Goal: Task Accomplishment & Management: Manage account settings

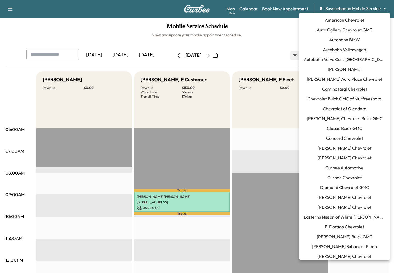
click at [352, 8] on body "Support Log Out Map Beta Calendar Book New Appointment Susquehanna Mobile Servi…" at bounding box center [197, 136] width 394 height 273
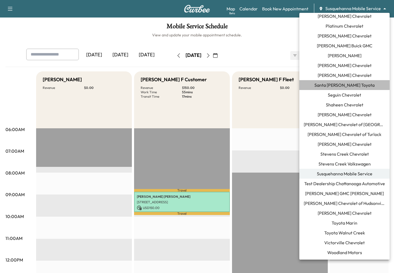
click at [348, 83] on span "Santa [PERSON_NAME] Toyota" at bounding box center [345, 85] width 60 height 7
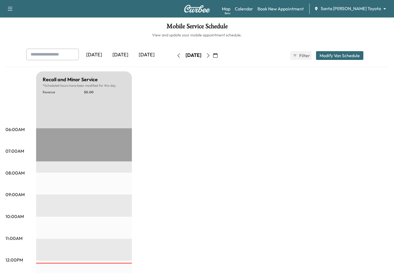
click at [146, 55] on div "[DATE]" at bounding box center [147, 55] width 26 height 13
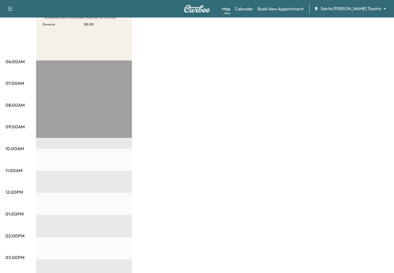
scroll to position [24, 0]
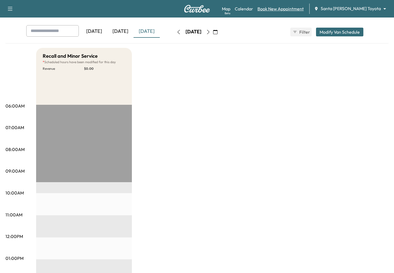
click at [288, 9] on link "Book New Appointment" at bounding box center [281, 8] width 46 height 7
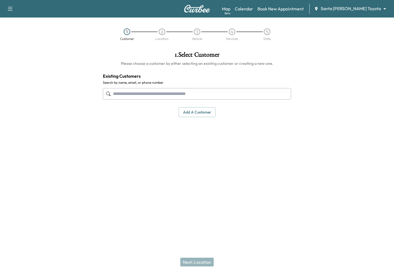
click at [210, 90] on input "text" at bounding box center [197, 94] width 188 height 12
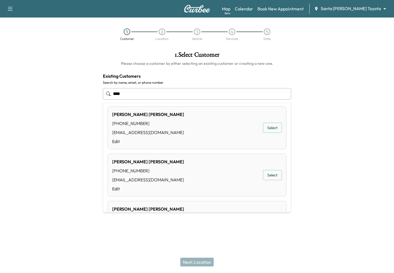
scroll to position [56, 0]
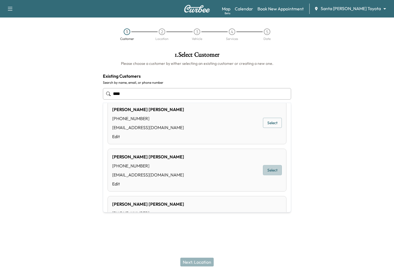
click at [277, 172] on button "Select" at bounding box center [272, 170] width 19 height 10
type input "**********"
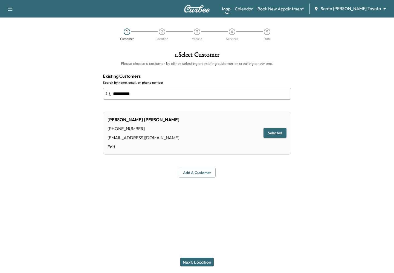
click at [197, 262] on button "Next: Location" at bounding box center [196, 262] width 33 height 9
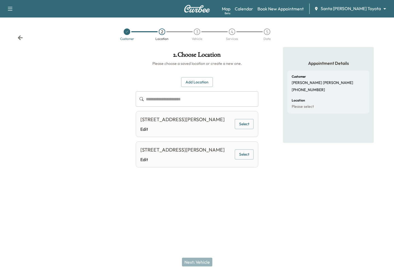
click at [243, 160] on button "Select" at bounding box center [244, 155] width 19 height 10
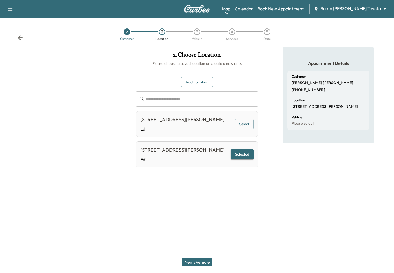
click at [194, 258] on button "Next: Vehicle" at bounding box center [197, 262] width 30 height 9
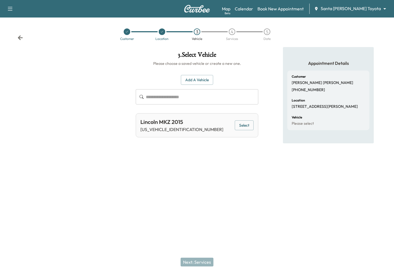
click at [245, 126] on button "Select" at bounding box center [244, 125] width 19 height 10
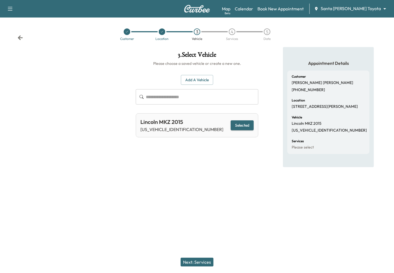
click at [193, 261] on button "Next: Services" at bounding box center [197, 262] width 33 height 9
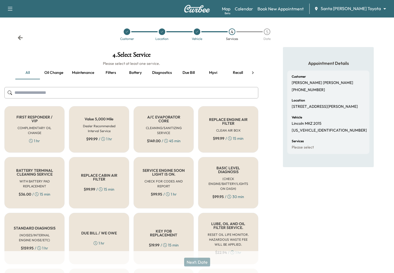
click at [183, 131] on h6 "CLEANING/SANITIZING SERVICE" at bounding box center [164, 131] width 42 height 10
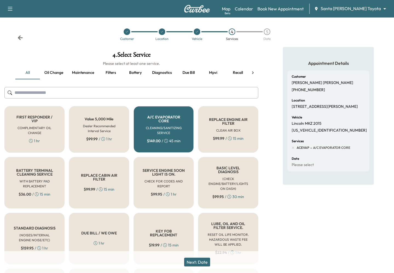
click at [202, 262] on button "Next: Date" at bounding box center [197, 262] width 26 height 9
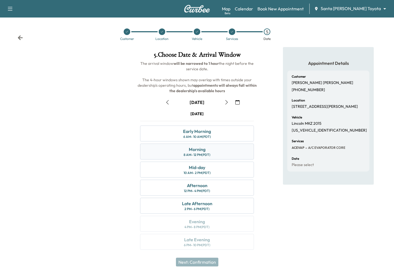
click at [191, 150] on div "Morning" at bounding box center [197, 149] width 17 height 7
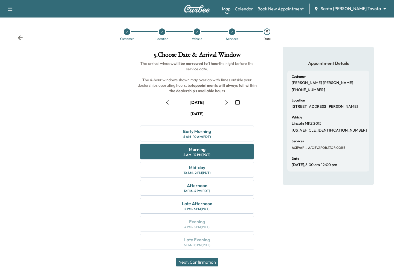
click at [198, 261] on button "Next: Confirmation" at bounding box center [197, 262] width 42 height 9
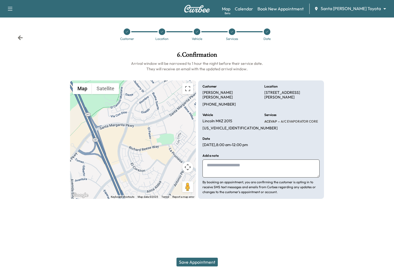
click at [198, 261] on button "Save Appointment" at bounding box center [197, 262] width 41 height 9
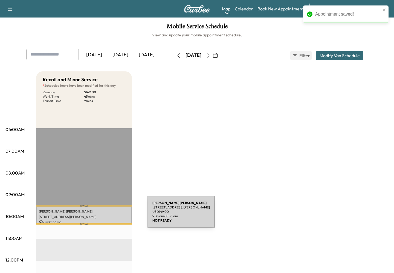
click at [107, 215] on p "[STREET_ADDRESS][PERSON_NAME]" at bounding box center [84, 217] width 90 height 4
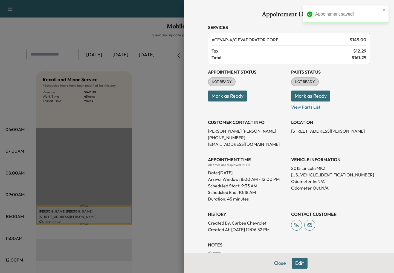
click at [298, 265] on button "Edit" at bounding box center [300, 263] width 16 height 11
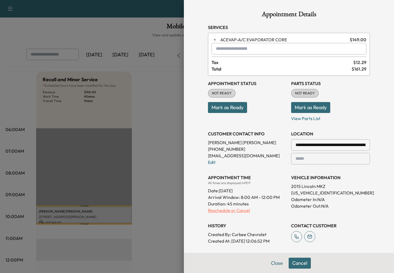
click at [227, 212] on p "Reschedule or Cancel" at bounding box center [247, 210] width 79 height 7
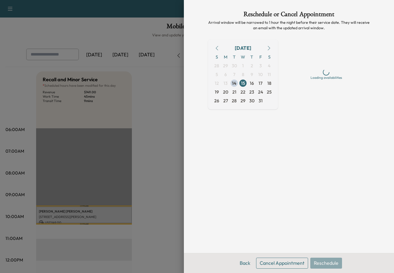
click at [276, 263] on button "Cancel Appointment" at bounding box center [282, 263] width 52 height 11
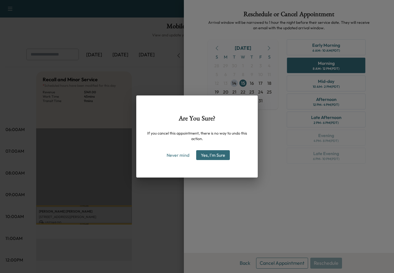
click at [221, 154] on button "Yes, I'm Sure" at bounding box center [213, 155] width 34 height 10
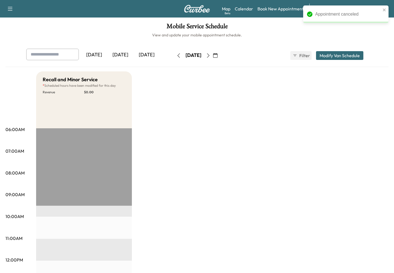
click at [123, 51] on div "[DATE]" at bounding box center [120, 55] width 26 height 13
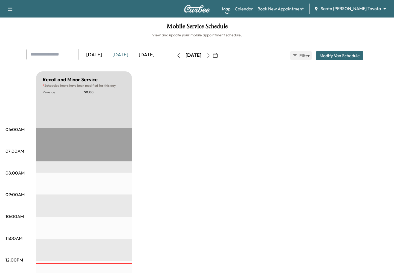
click at [350, 55] on button "Modify Van Schedule" at bounding box center [339, 55] width 47 height 9
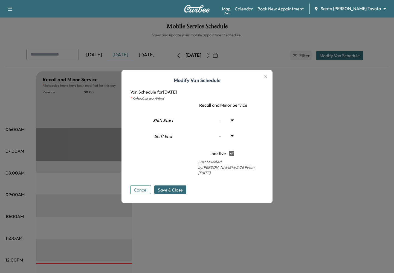
click at [136, 189] on button "Cancel" at bounding box center [140, 190] width 21 height 9
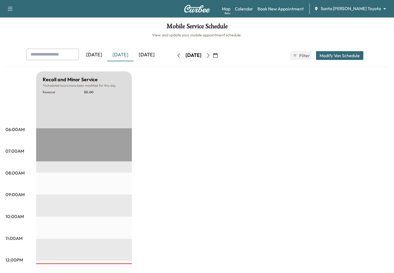
click at [177, 179] on div "Recall and Minor Service * Scheduled hours have been modified for this day Reve…" at bounding box center [212, 276] width 353 height 411
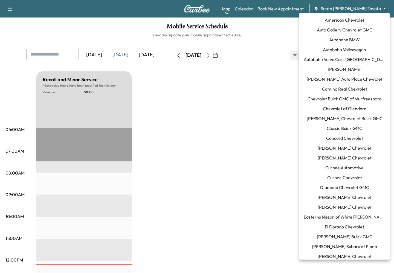
click at [348, 10] on body "Support Log Out Map Beta Calendar Book New Appointment Santa [PERSON_NAME] Toyo…" at bounding box center [197, 136] width 394 height 273
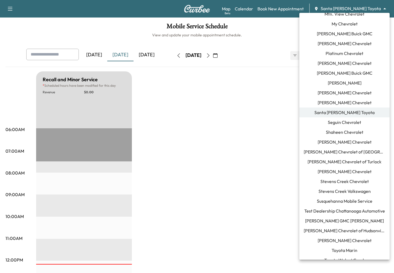
scroll to position [481, 0]
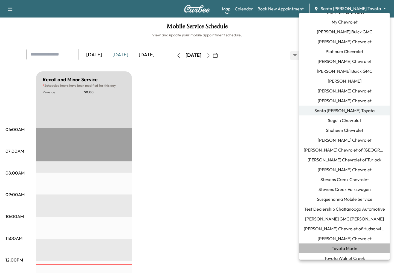
click at [335, 247] on span "Toyota Marin" at bounding box center [345, 248] width 26 height 7
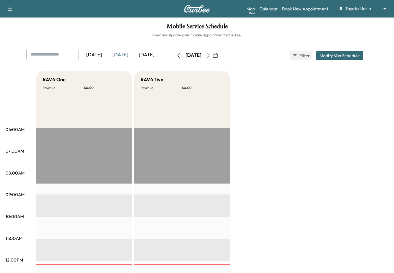
click at [311, 7] on link "Book New Appointment" at bounding box center [305, 8] width 46 height 7
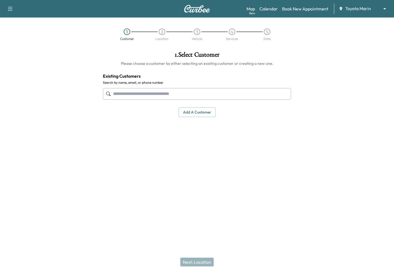
click at [162, 95] on input "text" at bounding box center [197, 94] width 188 height 12
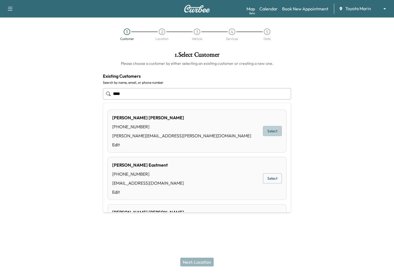
click at [265, 128] on button "Select" at bounding box center [272, 131] width 19 height 10
type input "**********"
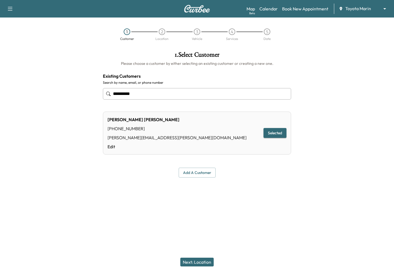
click at [192, 264] on button "Next: Location" at bounding box center [196, 262] width 33 height 9
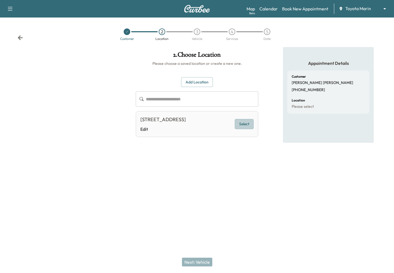
click at [238, 129] on button "Select" at bounding box center [244, 124] width 19 height 10
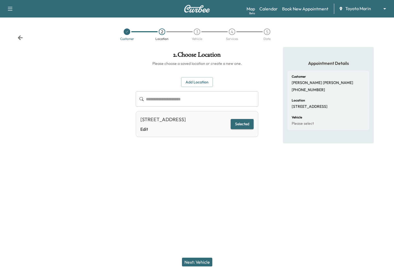
click at [196, 265] on button "Next: Vehicle" at bounding box center [197, 262] width 30 height 9
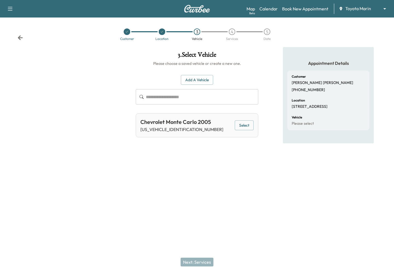
click at [239, 125] on button "Select" at bounding box center [244, 125] width 19 height 10
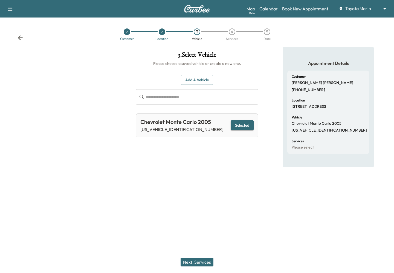
click at [198, 261] on button "Next: Services" at bounding box center [197, 262] width 33 height 9
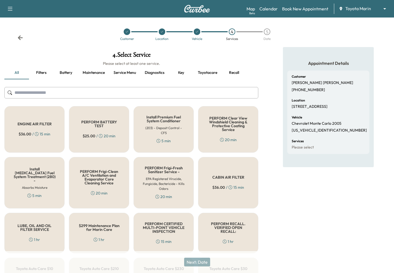
click at [177, 129] on h6 "(203) - Deposit Control - CF5" at bounding box center [164, 131] width 42 height 10
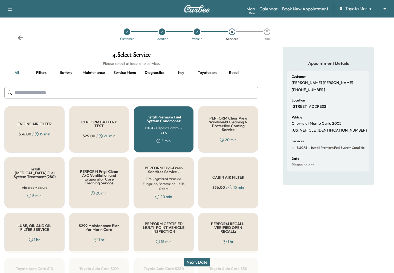
click at [197, 265] on button "Next: Date" at bounding box center [197, 262] width 26 height 9
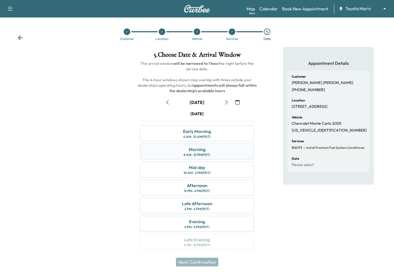
click at [214, 153] on div "Morning 8 AM - 12 PM (PDT)" at bounding box center [197, 152] width 114 height 16
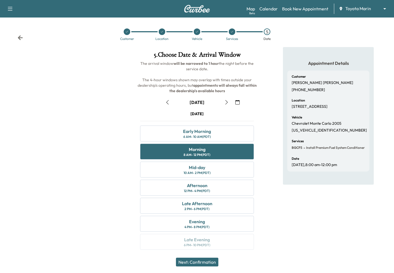
click at [203, 259] on button "Next: Confirmation" at bounding box center [197, 262] width 42 height 9
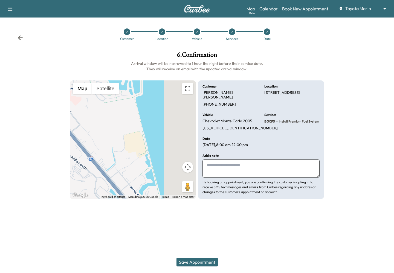
click at [203, 259] on button "Save Appointment" at bounding box center [197, 262] width 41 height 9
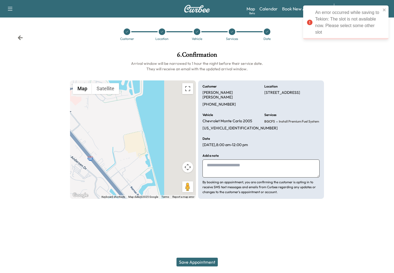
click at [345, 68] on div at bounding box center [362, 125] width 66 height 156
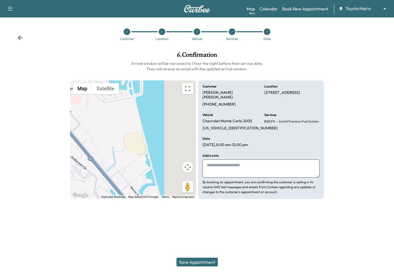
click at [266, 33] on div at bounding box center [267, 31] width 7 height 7
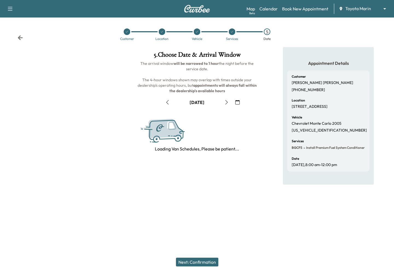
click at [237, 100] on icon "button" at bounding box center [237, 102] width 4 height 4
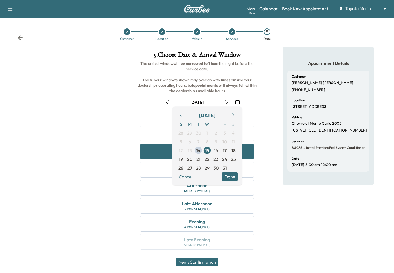
click at [234, 116] on icon "button" at bounding box center [233, 115] width 4 height 4
click at [199, 151] on span "11" at bounding box center [198, 150] width 3 height 7
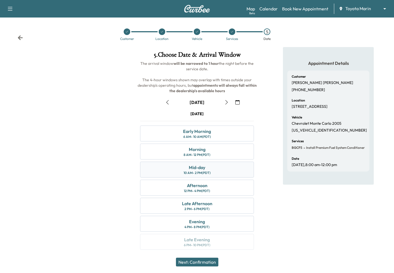
click at [192, 170] on div "Mid-day" at bounding box center [197, 167] width 16 height 7
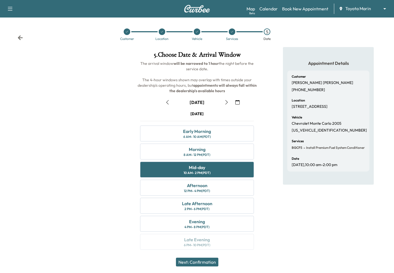
click at [189, 265] on button "Next: Confirmation" at bounding box center [197, 262] width 42 height 9
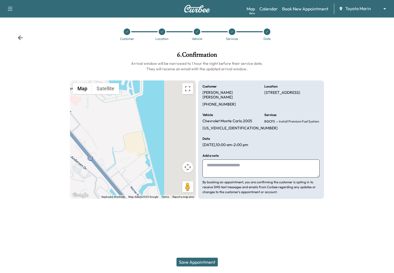
click at [195, 260] on button "Save Appointment" at bounding box center [197, 262] width 41 height 9
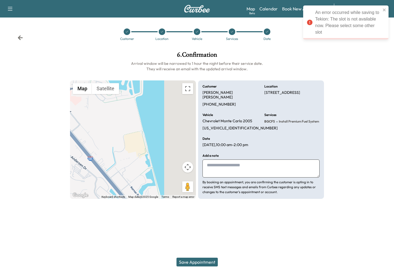
click at [333, 81] on div at bounding box center [362, 125] width 66 height 156
click at [381, 9] on div "An error occurred while saving to Tekion: The slot is not available now. Please…" at bounding box center [344, 23] width 77 height 30
click at [384, 10] on icon "close" at bounding box center [384, 9] width 3 height 3
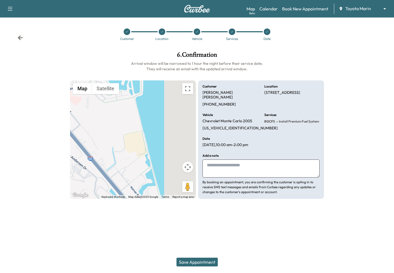
click at [358, 9] on body "Support Log Out Map Beta Calendar Book New Appointment Toyota Marin ******** ​ …" at bounding box center [197, 136] width 394 height 273
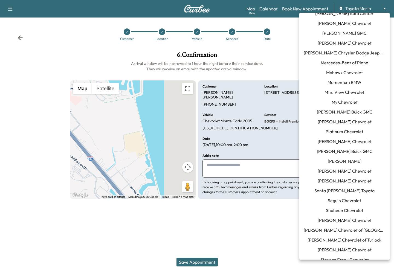
scroll to position [507, 0]
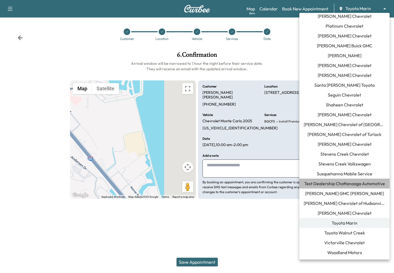
click at [338, 187] on span "Test Dealership Chattanooga Automotive" at bounding box center [344, 183] width 81 height 7
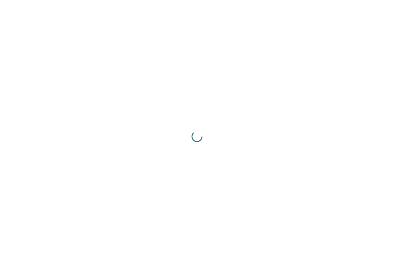
click at [307, 232] on div at bounding box center [197, 136] width 394 height 273
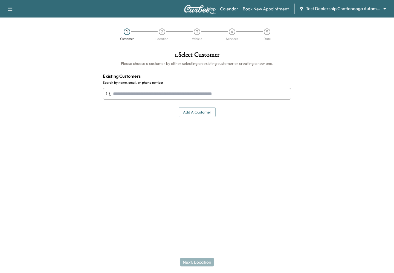
click at [116, 198] on div at bounding box center [197, 193] width 394 height 18
click at [83, 214] on div "Support Log Out Map Beta Calendar Book New Appointment Test Dealership Chattano…" at bounding box center [197, 136] width 394 height 273
click at [72, 116] on div at bounding box center [49, 115] width 99 height 137
click at [357, 13] on div "Map Beta Calendar Book New Appointment Test Dealership Chattanooga Automotive *…" at bounding box center [298, 9] width 183 height 10
click at [354, 7] on body "Support Log Out Map Beta Calendar Book New Appointment Test Dealership Chattano…" at bounding box center [197, 136] width 394 height 273
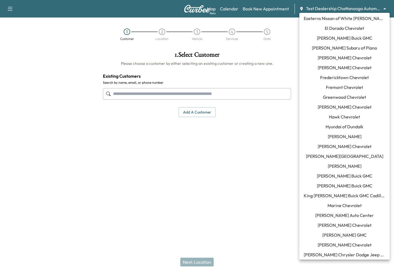
scroll to position [0, 0]
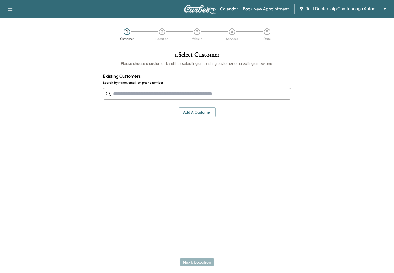
click at [326, 11] on body "Support Log Out Map Beta Calendar Book New Appointment Test Dealership Chattano…" at bounding box center [197, 136] width 394 height 273
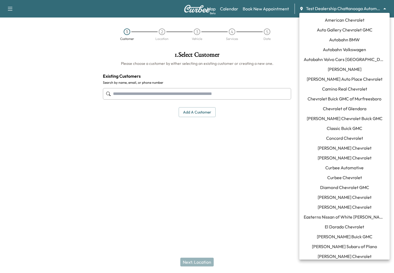
scroll to position [516, 0]
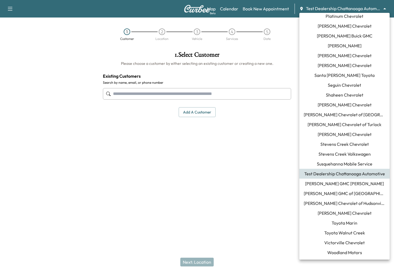
click at [326, 190] on li "Todd Wenzel Buick GMC of Grand Rapids" at bounding box center [345, 194] width 90 height 10
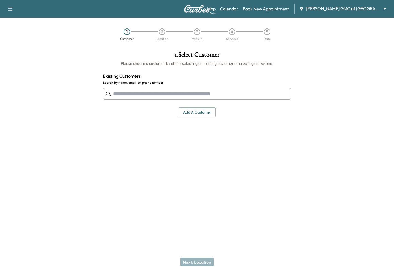
click at [205, 113] on button "Add a customer" at bounding box center [197, 112] width 37 height 10
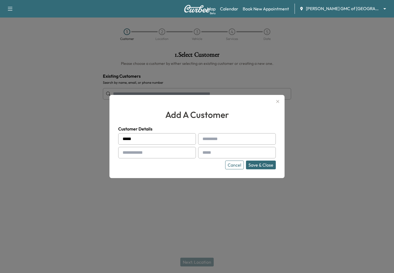
type input "*****"
type input "****"
type input "**********"
click at [225, 150] on input "**********" at bounding box center [237, 153] width 78 height 12
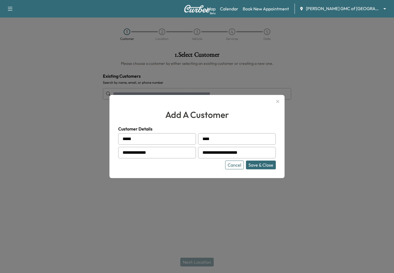
type input "**********"
click at [246, 161] on button "Save & Close" at bounding box center [261, 165] width 30 height 9
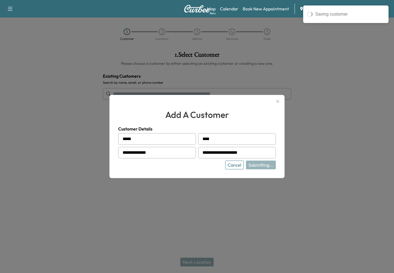
type input "**********"
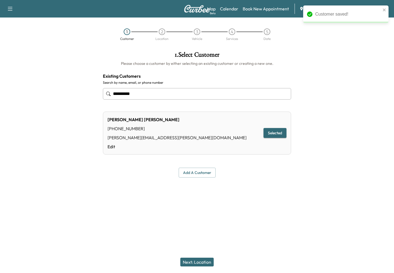
click at [195, 262] on button "Next: Location" at bounding box center [196, 262] width 33 height 9
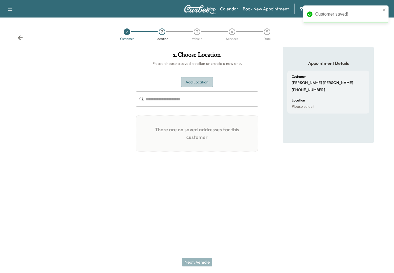
click at [200, 82] on button "Add Location" at bounding box center [197, 82] width 32 height 10
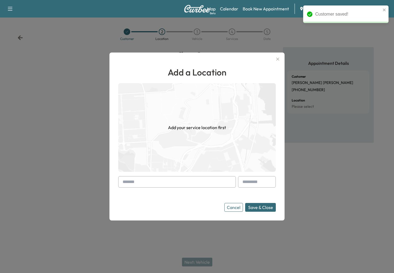
click at [145, 184] on input "text" at bounding box center [177, 182] width 118 height 12
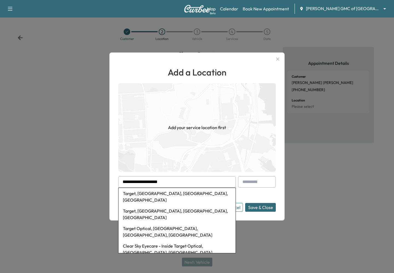
click at [171, 194] on li "Target, 28th Street Southeast, Grand Rapids, MI, USA" at bounding box center [177, 197] width 117 height 18
type input "**********"
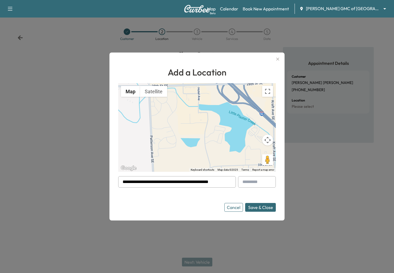
click at [250, 205] on button "Save & Close" at bounding box center [260, 207] width 31 height 9
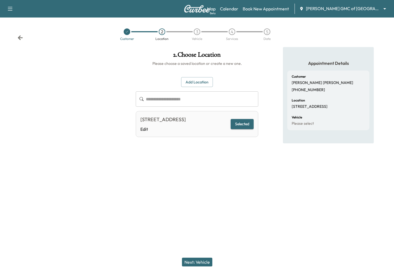
click at [187, 258] on button "Next: Vehicle" at bounding box center [197, 262] width 30 height 9
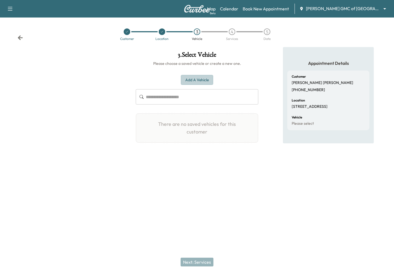
click at [192, 81] on button "Add a Vehicle" at bounding box center [197, 80] width 32 height 10
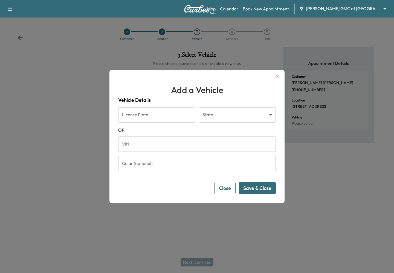
click at [182, 139] on input "VIN" at bounding box center [197, 144] width 158 height 15
paste input "**********"
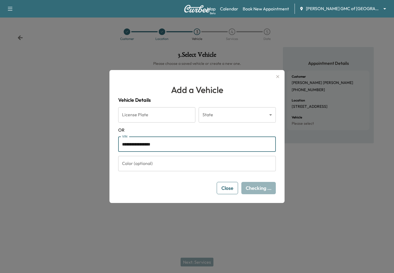
type input "**********"
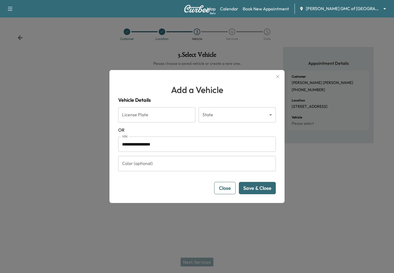
click at [253, 186] on button "Save & Close" at bounding box center [257, 188] width 37 height 12
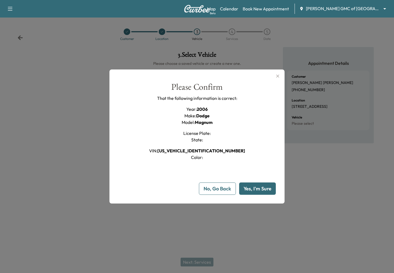
click at [253, 186] on button "Yes, I'm Sure" at bounding box center [257, 189] width 37 height 12
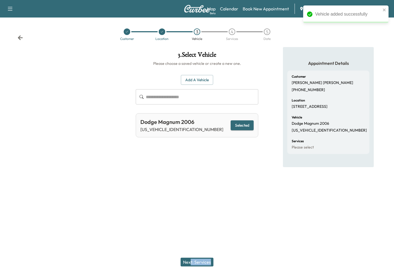
drag, startPoint x: 190, startPoint y: 267, endPoint x: 190, endPoint y: 264, distance: 3.3
click at [190, 264] on div "Next: Services" at bounding box center [197, 262] width 394 height 22
click at [190, 264] on button "Next: Services" at bounding box center [197, 262] width 33 height 9
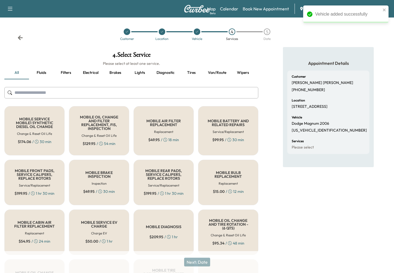
click at [168, 132] on h6 "Replacement" at bounding box center [163, 132] width 19 height 5
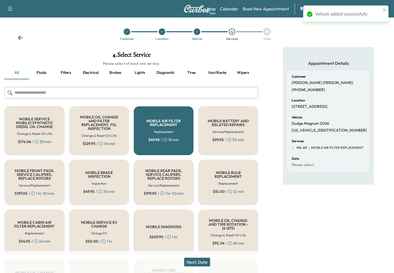
click at [192, 261] on button "Next: Date" at bounding box center [197, 262] width 26 height 9
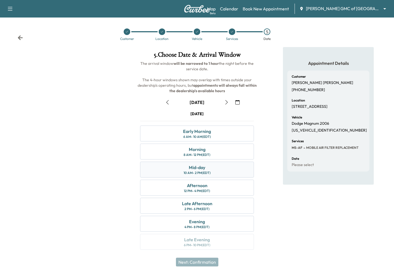
click at [200, 162] on div "Mid-day 10 AM - 2 PM (EDT)" at bounding box center [197, 170] width 114 height 16
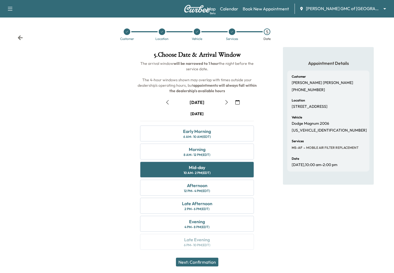
click at [198, 263] on button "Next: Confirmation" at bounding box center [197, 262] width 42 height 9
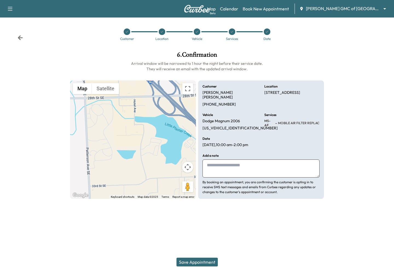
click at [198, 263] on button "Save Appointment" at bounding box center [197, 262] width 41 height 9
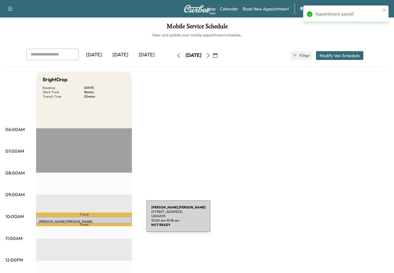
click at [105, 220] on p "Chris Mudd" at bounding box center [84, 222] width 90 height 4
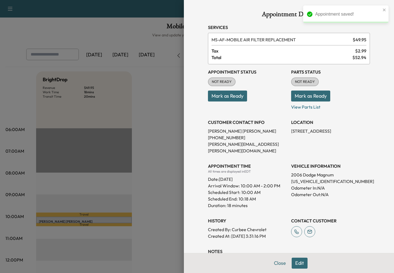
click at [299, 261] on button "Edit" at bounding box center [300, 263] width 16 height 11
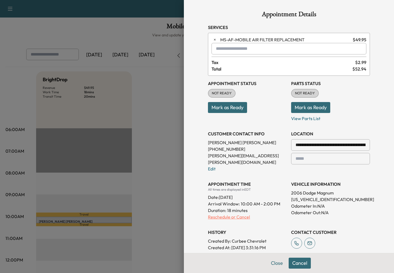
click at [223, 214] on p "Reschedule or Cancel" at bounding box center [247, 217] width 79 height 7
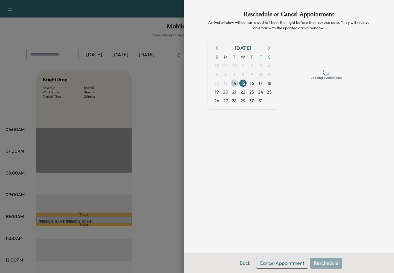
click at [264, 263] on button "Cancel Appointment" at bounding box center [282, 263] width 52 height 11
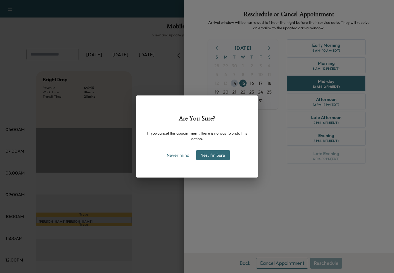
click at [210, 151] on button "Yes, I'm Sure" at bounding box center [213, 155] width 34 height 10
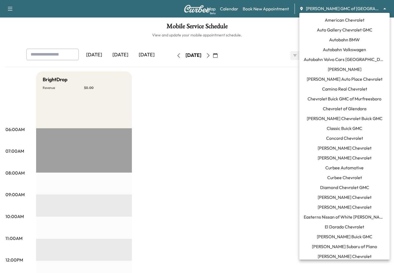
scroll to position [516, 0]
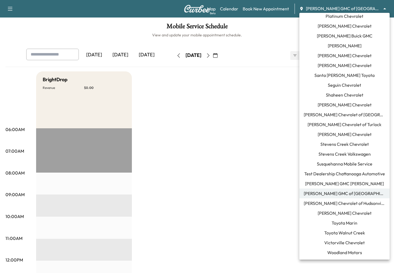
click at [312, 9] on body "Support Log Out Map Beta Calendar Book New Appointment Todd Wenzel Buick GMC of…" at bounding box center [197, 136] width 394 height 273
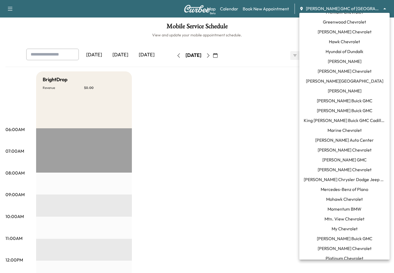
scroll to position [224, 0]
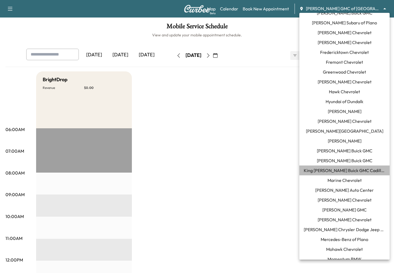
click at [330, 173] on span "King [PERSON_NAME] Buick GMC Cadillac" at bounding box center [345, 170] width 82 height 7
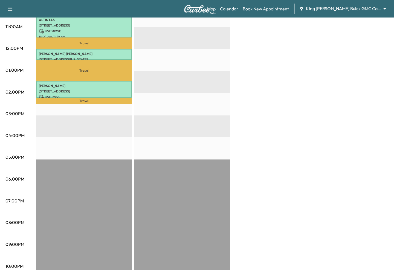
scroll to position [214, 0]
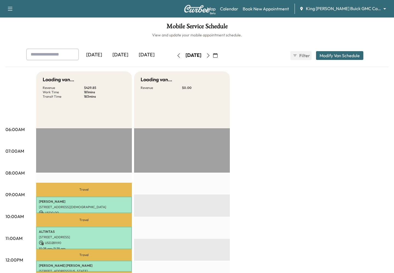
click at [127, 55] on div "[DATE]" at bounding box center [120, 55] width 26 height 13
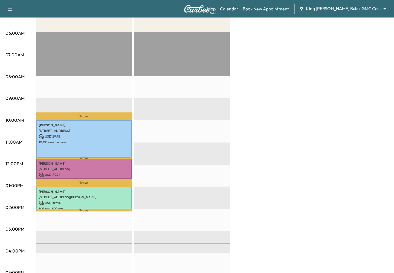
scroll to position [102, 0]
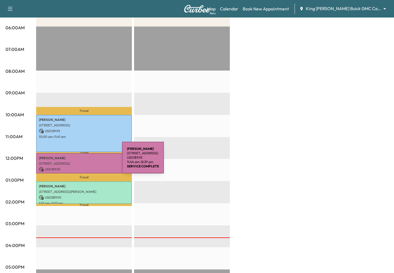
click at [81, 161] on div "LUCIANO 134 Main St, Port Jefferson, NY 11777, USA USD 189.95 11:44 am - 12:39 …" at bounding box center [84, 163] width 96 height 20
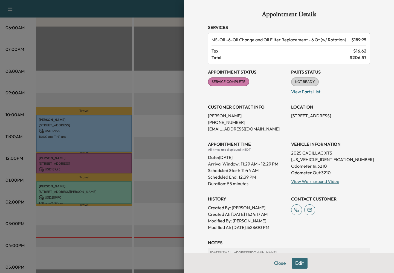
scroll to position [53, 0]
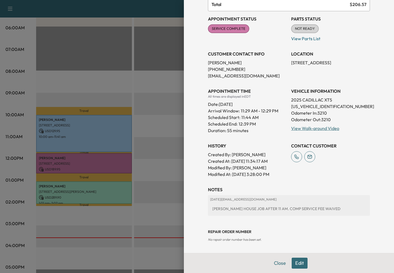
click at [51, 261] on div at bounding box center [197, 136] width 394 height 273
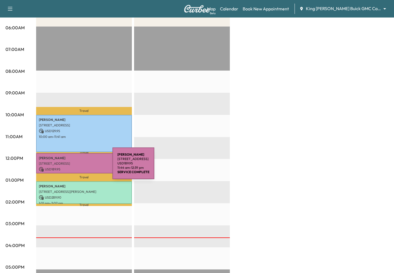
click at [71, 167] on p "USD 189.95" at bounding box center [84, 169] width 90 height 5
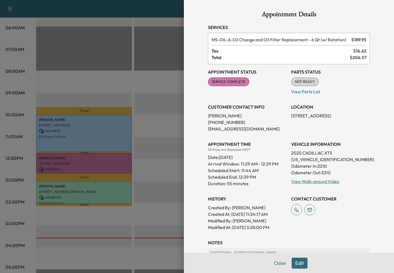
click at [140, 49] on div at bounding box center [197, 136] width 394 height 273
